Goal: Transaction & Acquisition: Obtain resource

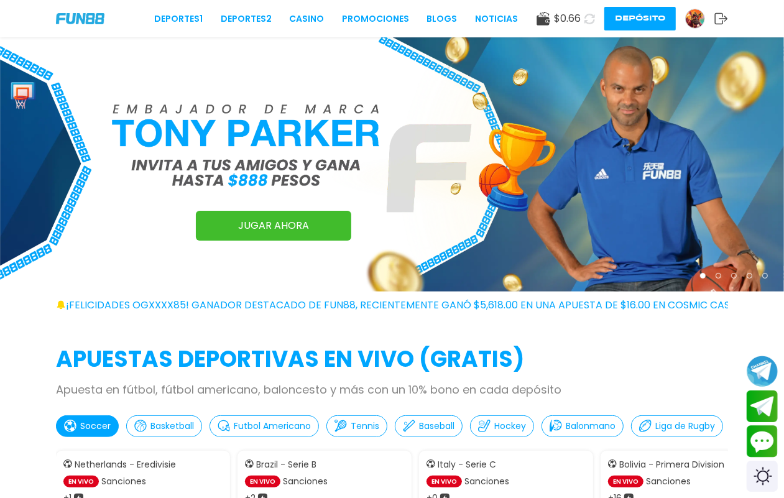
click at [686, 19] on img at bounding box center [695, 18] width 19 height 19
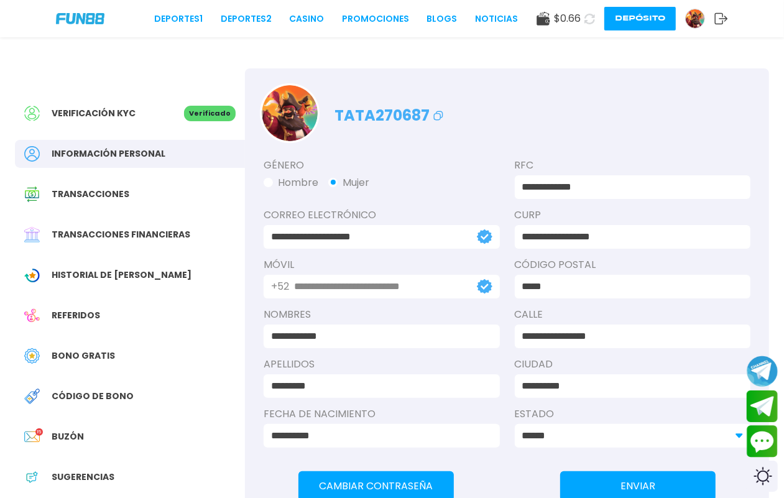
click at [620, 7] on button "Depósito" at bounding box center [641, 19] width 72 height 24
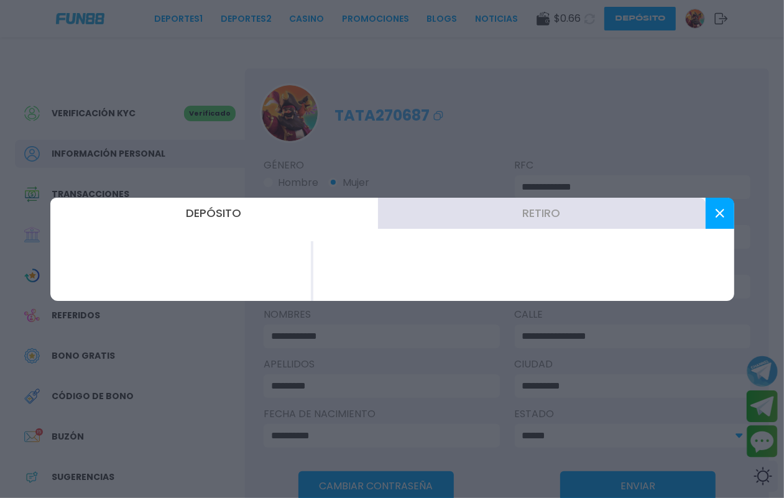
click at [351, 241] on div at bounding box center [524, 271] width 421 height 60
click at [706, 204] on button at bounding box center [720, 213] width 29 height 31
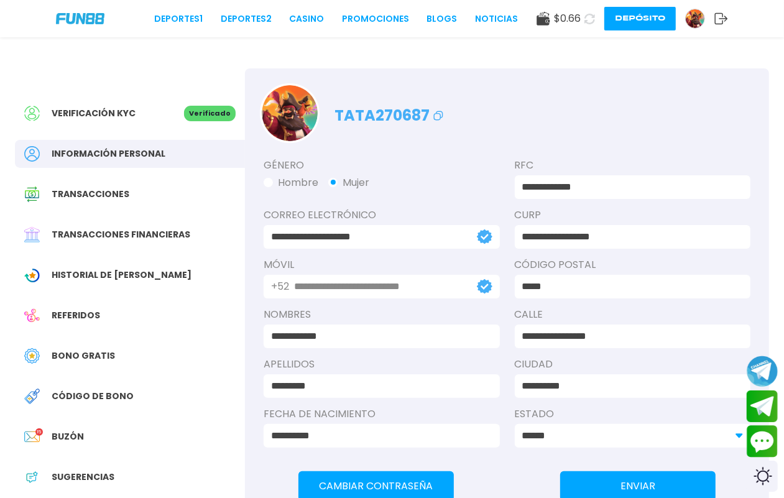
click at [628, 16] on button "Depósito" at bounding box center [641, 19] width 72 height 24
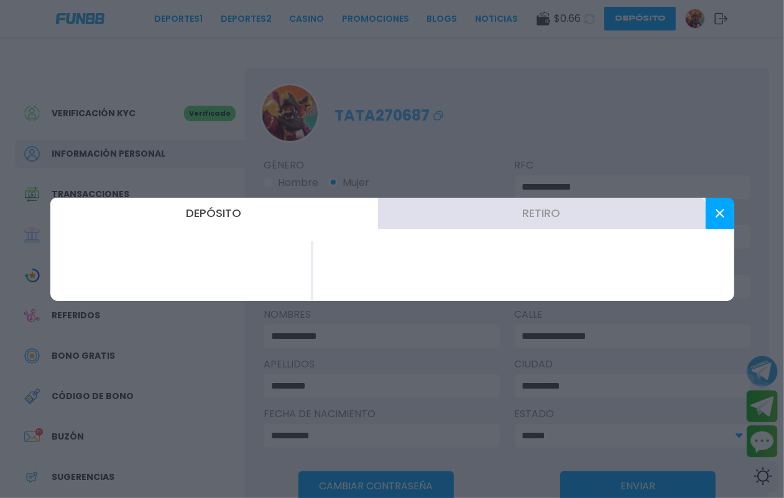
click at [227, 198] on button "Depósito" at bounding box center [214, 213] width 328 height 31
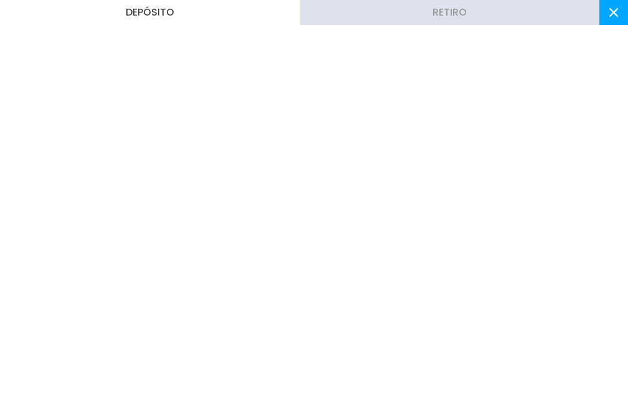
drag, startPoint x: 200, startPoint y: 23, endPoint x: 294, endPoint y: 21, distance: 94.6
click at [200, 22] on button "Depósito" at bounding box center [150, 12] width 300 height 25
drag, startPoint x: 329, startPoint y: 21, endPoint x: 499, endPoint y: 18, distance: 169.8
click at [333, 21] on button "Retiro" at bounding box center [450, 12] width 300 height 25
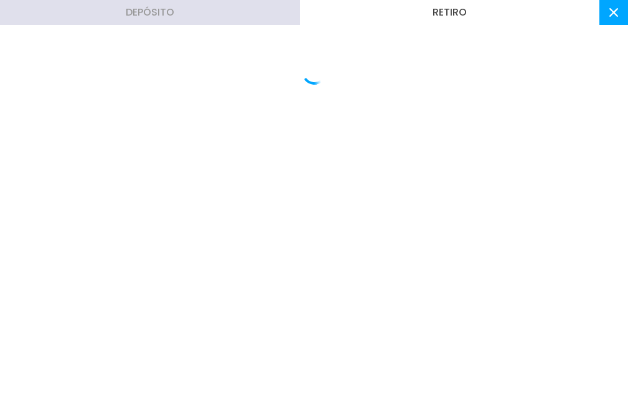
click at [233, 37] on div "Depósito Retiro" at bounding box center [314, 199] width 628 height 399
click at [229, 25] on button "Depósito" at bounding box center [150, 12] width 300 height 25
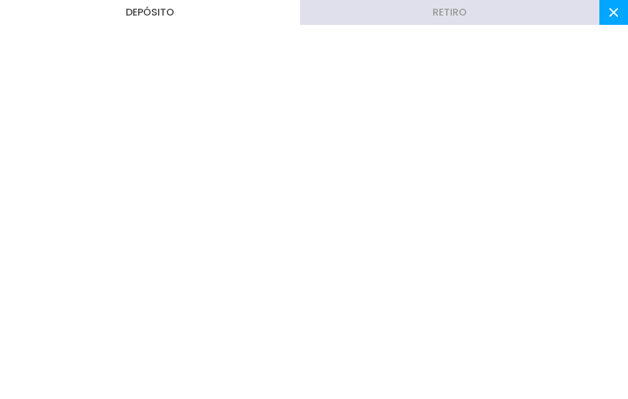
click at [609, 17] on use at bounding box center [613, 12] width 9 height 9
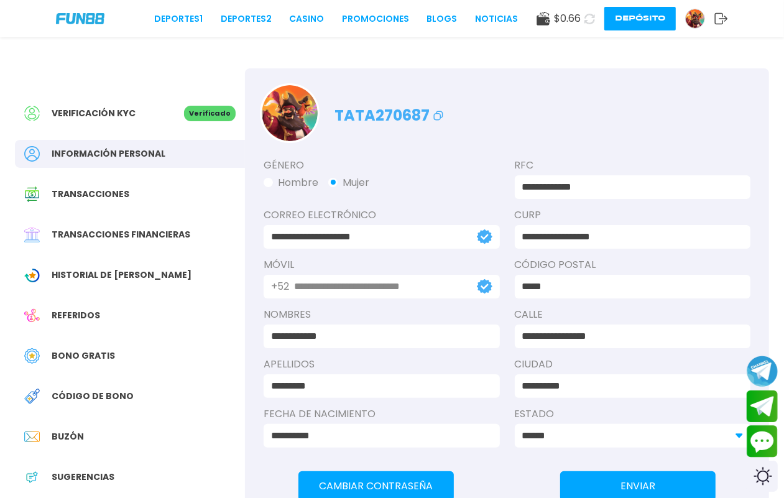
drag, startPoint x: 627, startPoint y: 4, endPoint x: 424, endPoint y: 129, distance: 238.8
click at [437, 168] on div "**********" at bounding box center [507, 307] width 524 height 328
click at [605, 21] on button "Depósito" at bounding box center [641, 19] width 72 height 24
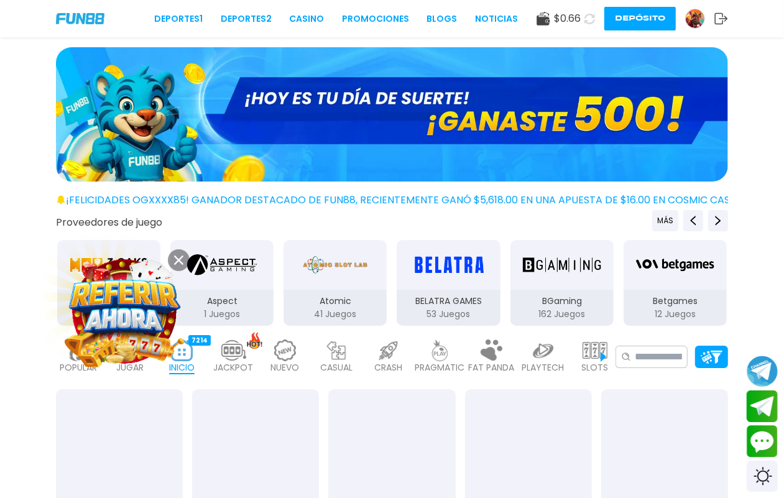
click at [605, 21] on button "Depósito" at bounding box center [641, 19] width 72 height 24
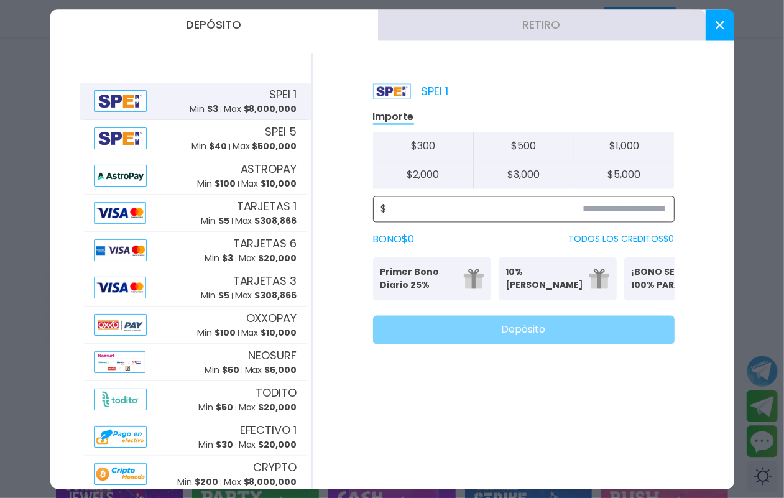
click at [628, 216] on input at bounding box center [527, 209] width 279 height 15
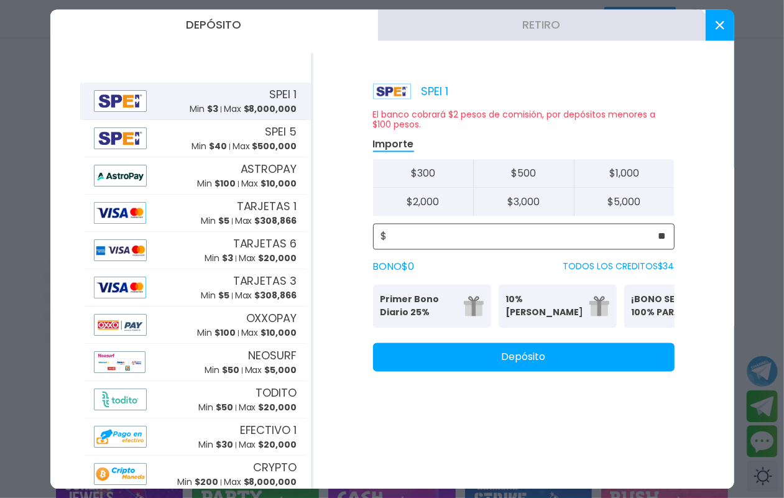
type input "**"
click at [501, 371] on button "Depósito" at bounding box center [524, 357] width 302 height 29
click at [717, 26] on use at bounding box center [719, 25] width 9 height 9
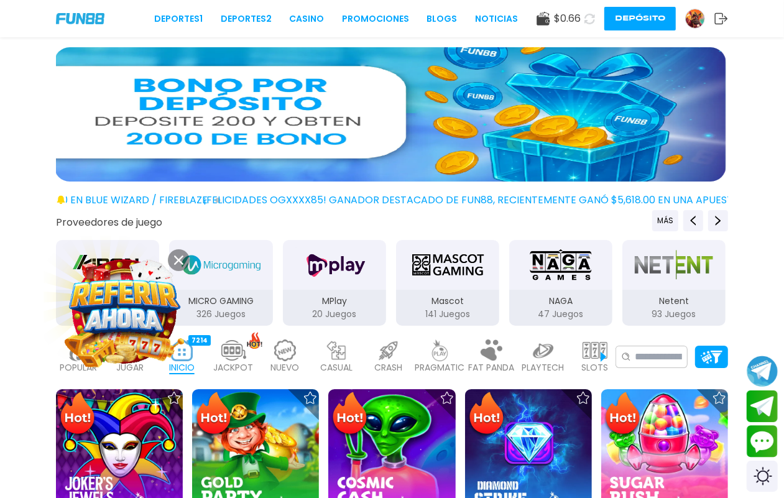
click at [585, 17] on icon at bounding box center [590, 19] width 11 height 11
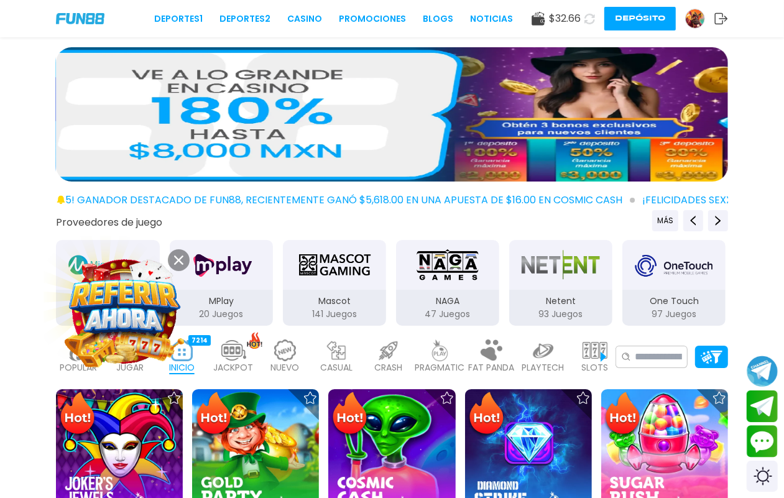
click at [139, 361] on img at bounding box center [130, 351] width 25 height 22
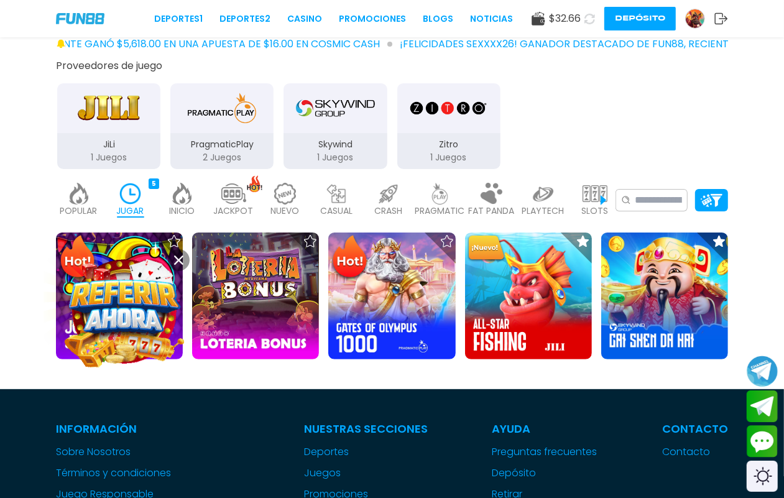
scroll to position [389, 0]
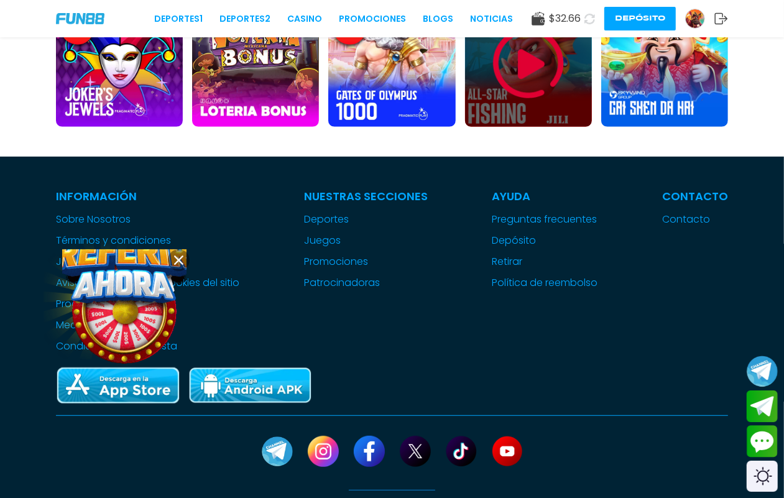
click at [540, 101] on img at bounding box center [528, 63] width 75 height 75
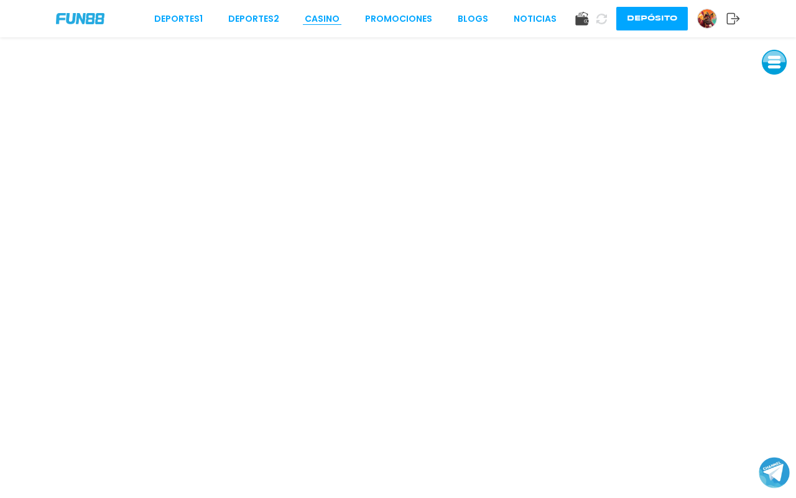
click at [327, 19] on link "CASINO" at bounding box center [322, 18] width 35 height 13
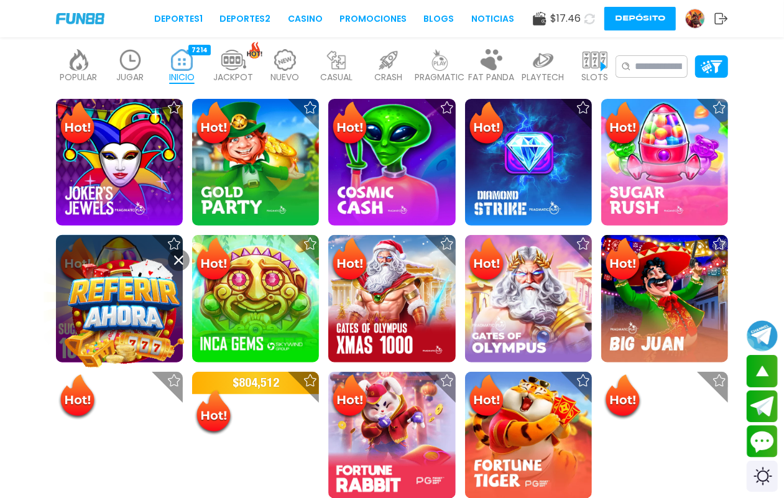
scroll to position [389, 0]
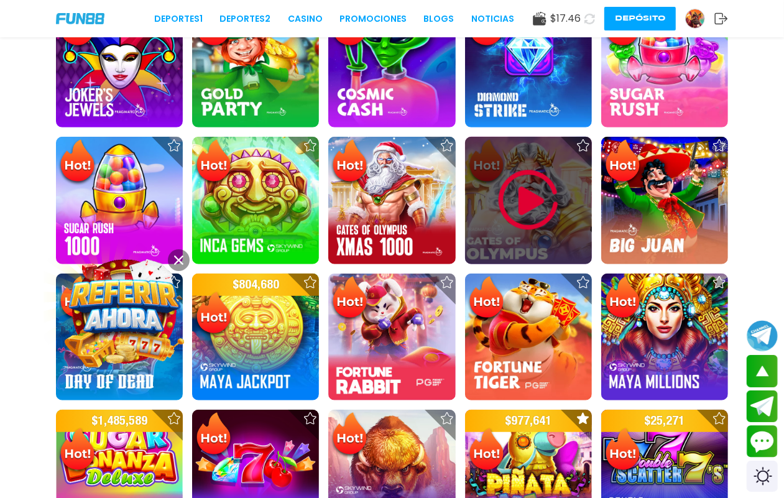
click at [523, 238] on img at bounding box center [528, 200] width 75 height 75
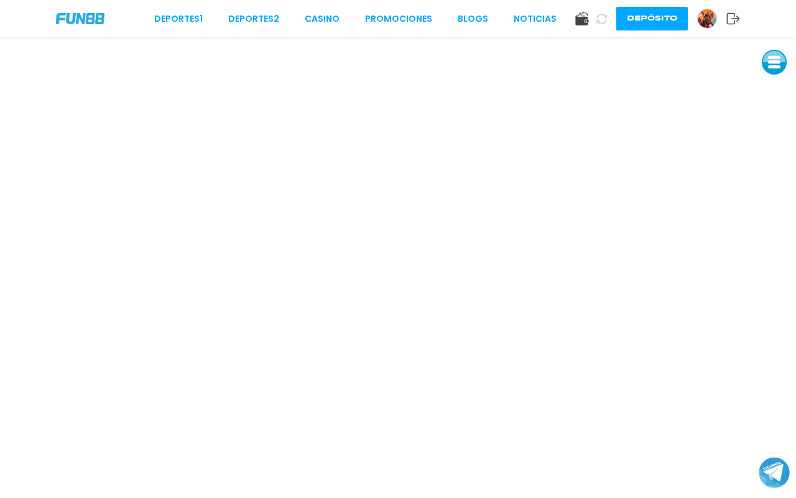
click at [698, 17] on img at bounding box center [707, 18] width 19 height 19
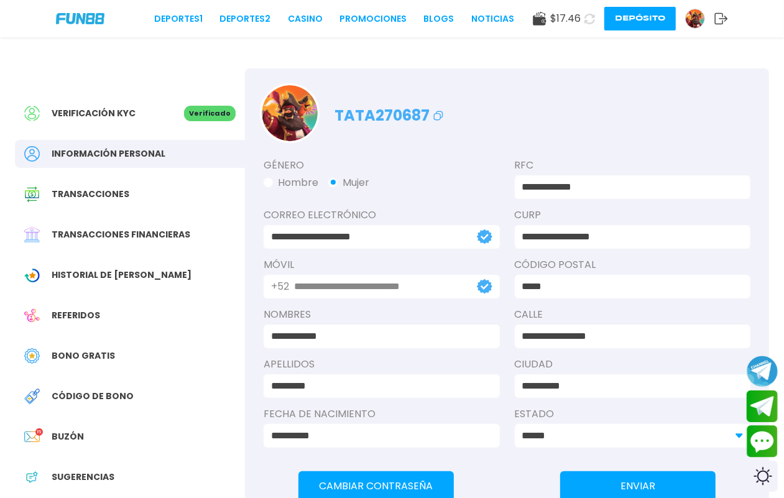
click at [113, 370] on div "Bono Gratis" at bounding box center [130, 356] width 230 height 28
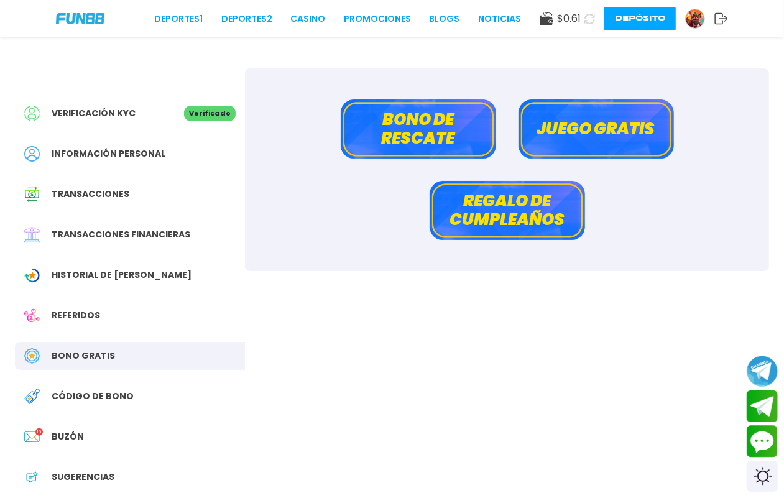
click at [403, 109] on button "Bono de rescate" at bounding box center [419, 129] width 156 height 59
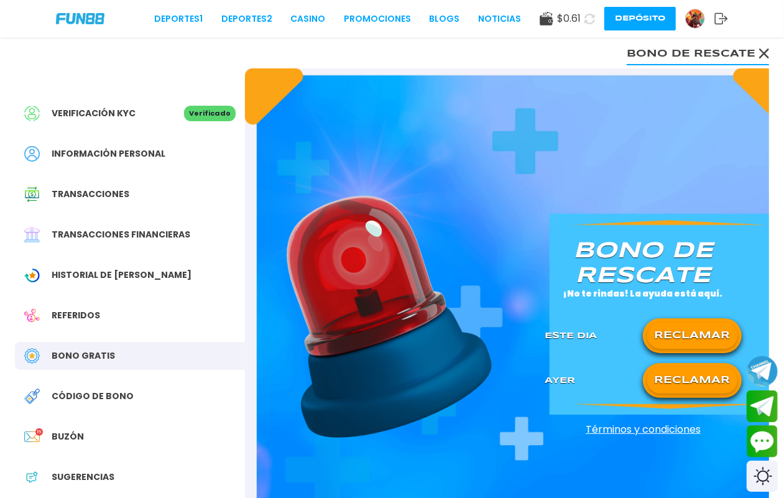
click at [699, 349] on button "RECLAMAR" at bounding box center [693, 336] width 90 height 26
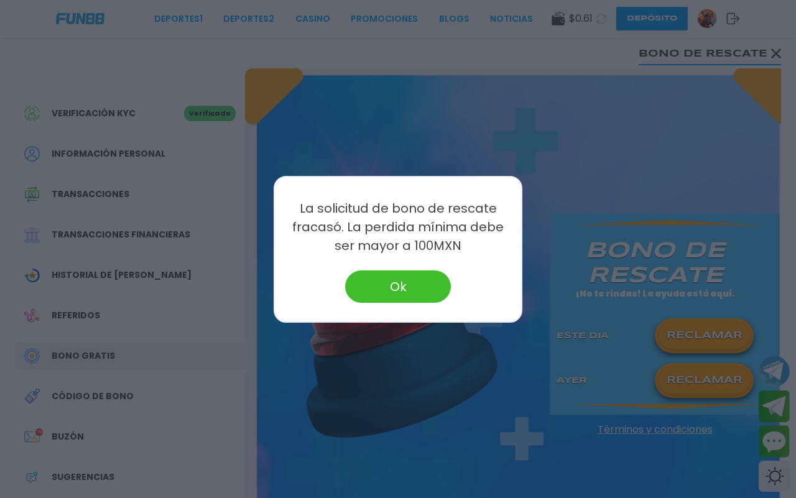
drag, startPoint x: 401, startPoint y: 281, endPoint x: 411, endPoint y: 278, distance: 10.3
click at [402, 281] on button "Ok" at bounding box center [398, 287] width 106 height 32
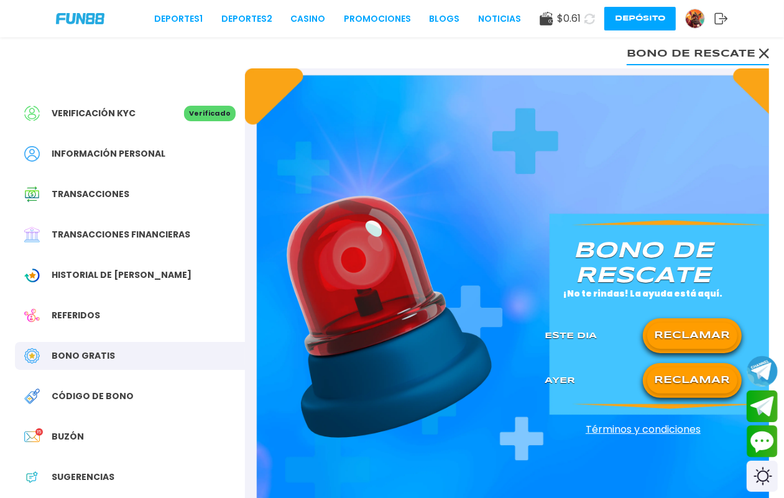
click at [661, 394] on button "RECLAMAR" at bounding box center [693, 381] width 90 height 26
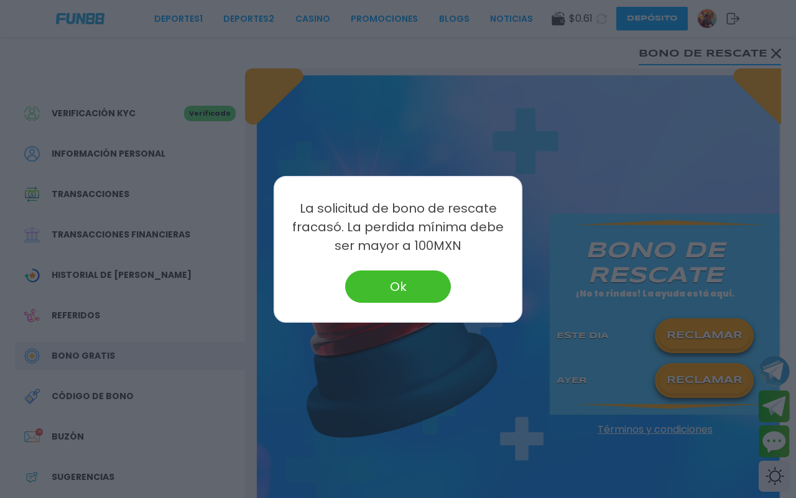
click at [370, 278] on button "Ok" at bounding box center [398, 287] width 106 height 32
